Goal: Navigation & Orientation: Find specific page/section

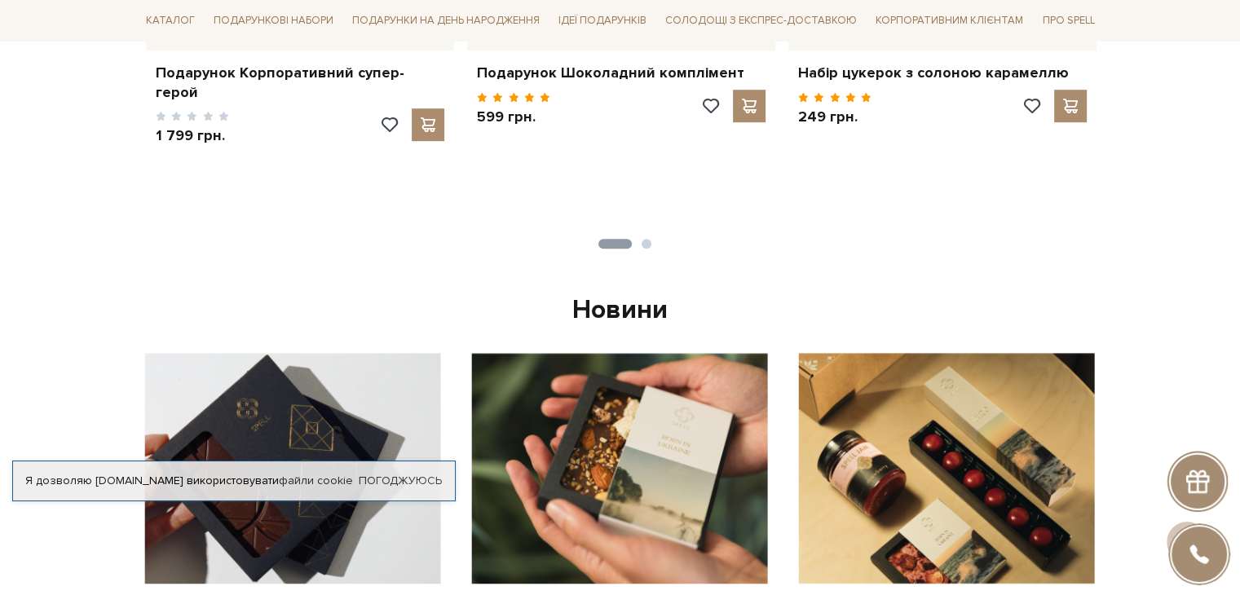
scroll to position [1304, 0]
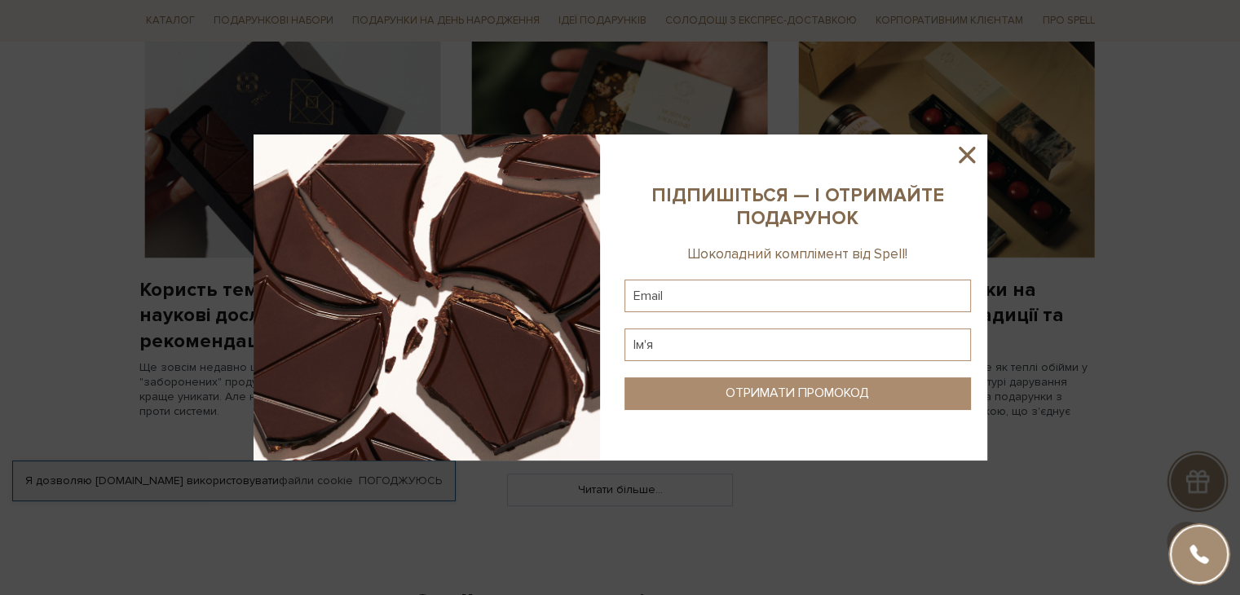
click at [971, 153] on icon at bounding box center [967, 155] width 28 height 28
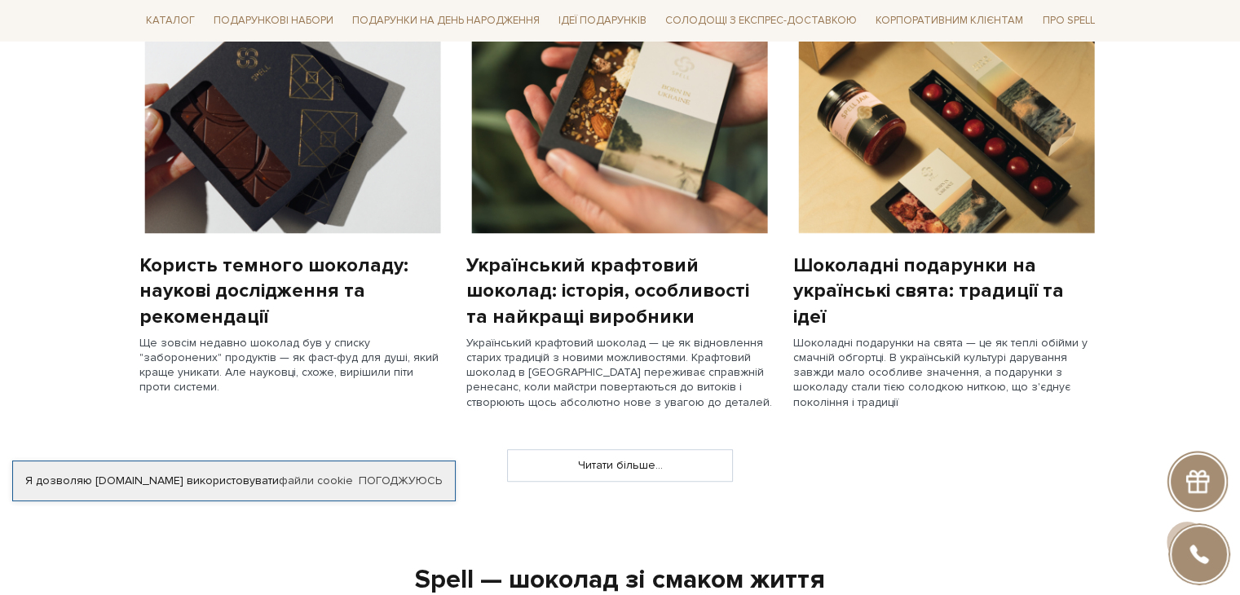
scroll to position [1467, 0]
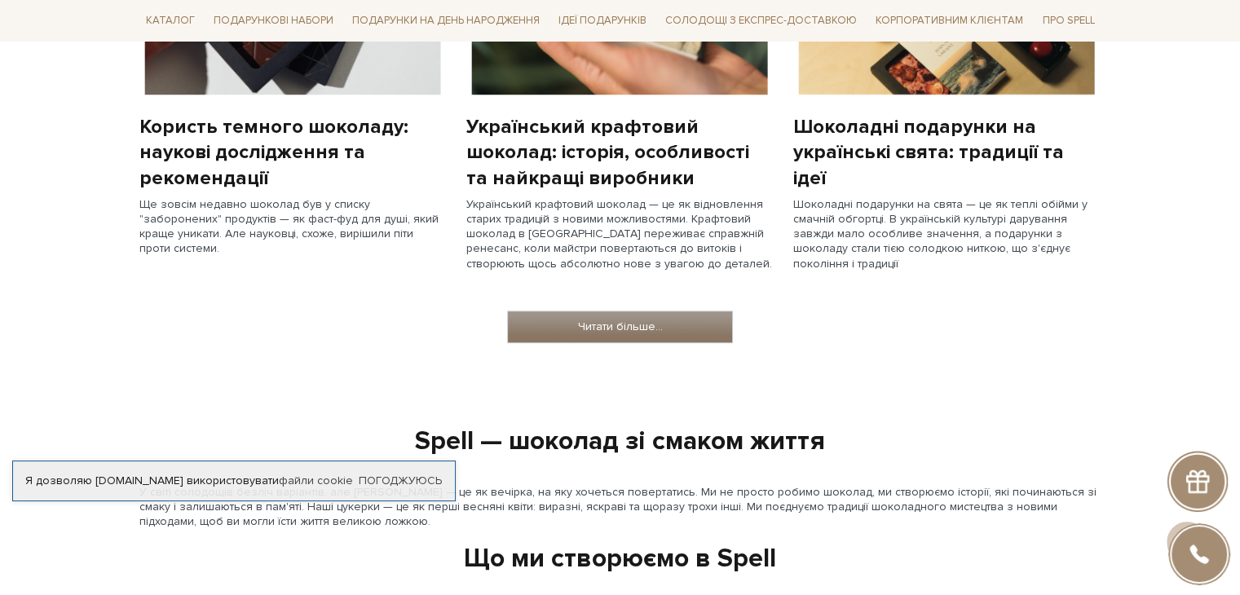
click at [667, 319] on link "Читати більше..." at bounding box center [620, 326] width 224 height 31
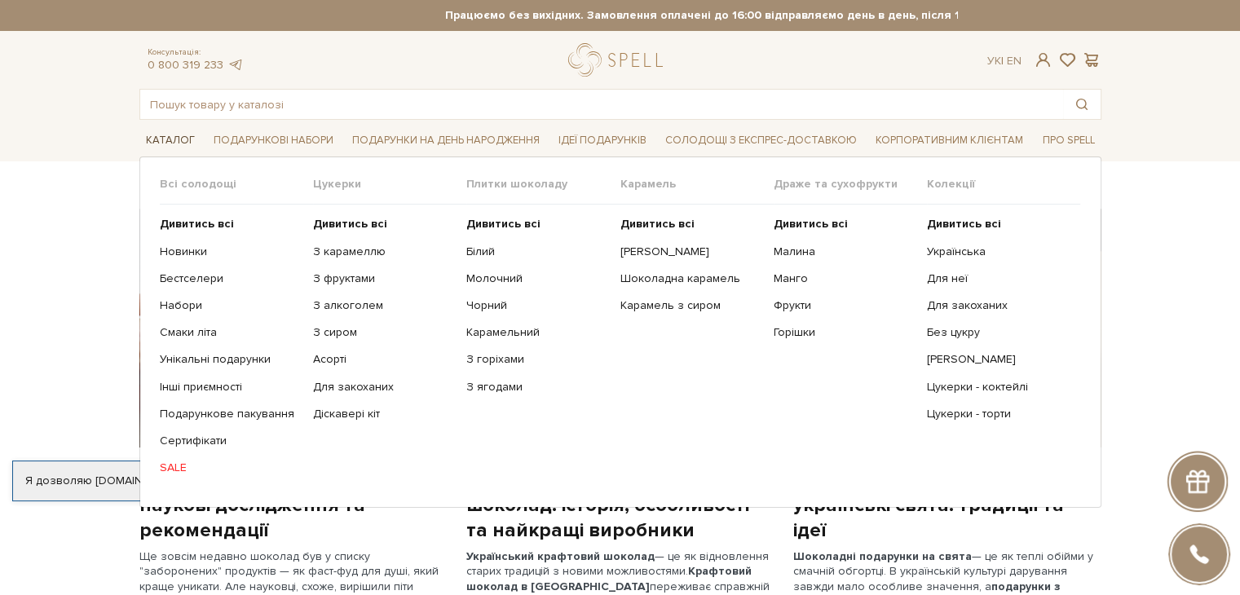
click at [159, 141] on span "Каталог" at bounding box center [170, 140] width 62 height 25
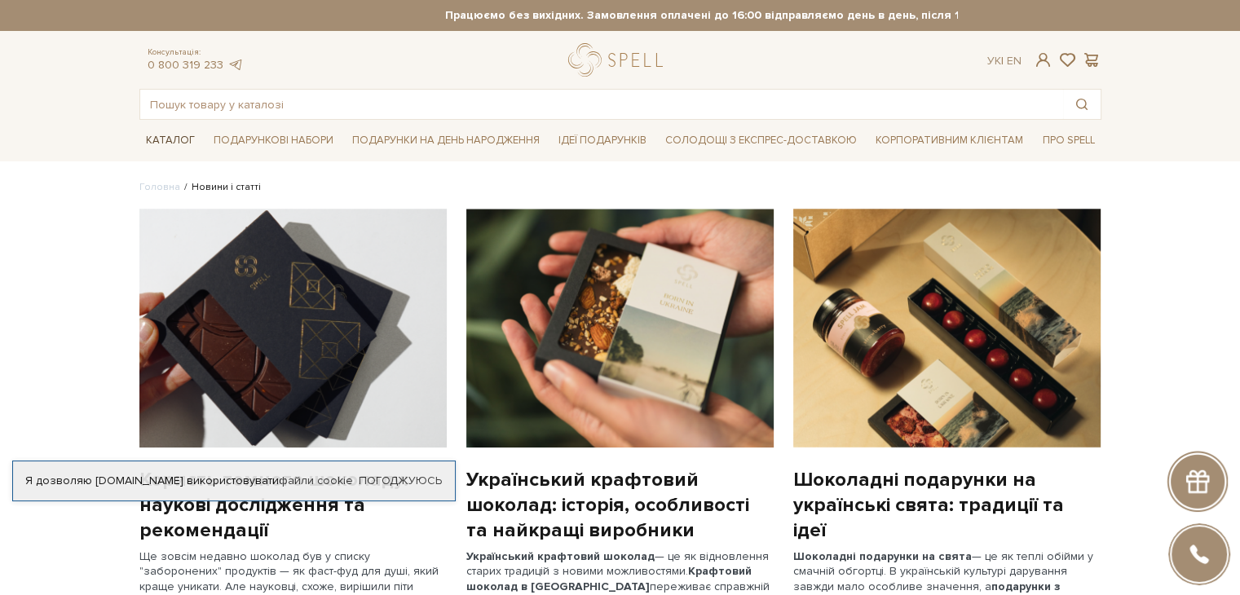
click at [170, 137] on span "Каталог" at bounding box center [170, 140] width 62 height 25
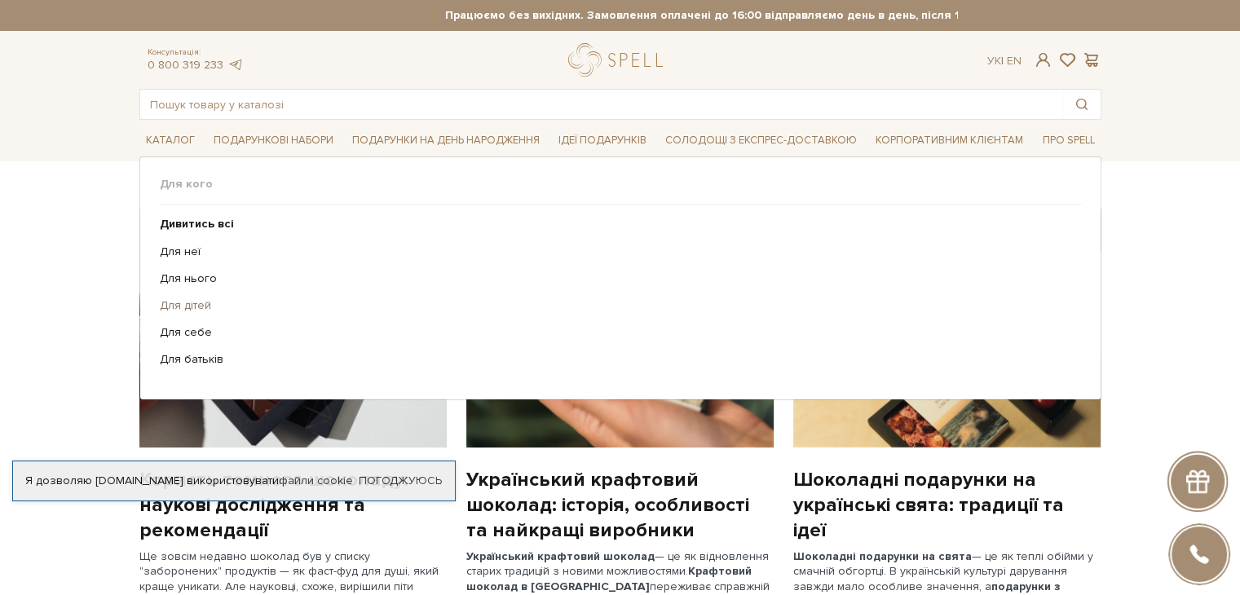
click at [188, 306] on link "Для дітей" at bounding box center [614, 305] width 909 height 15
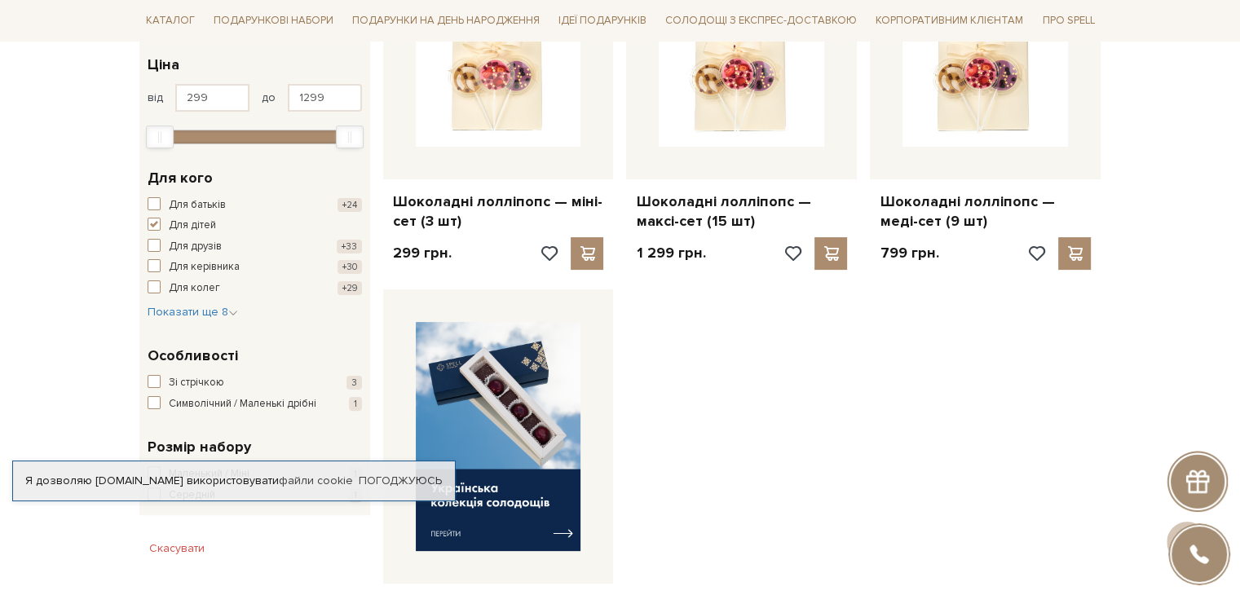
scroll to position [326, 0]
